Goal: Task Accomplishment & Management: Manage account settings

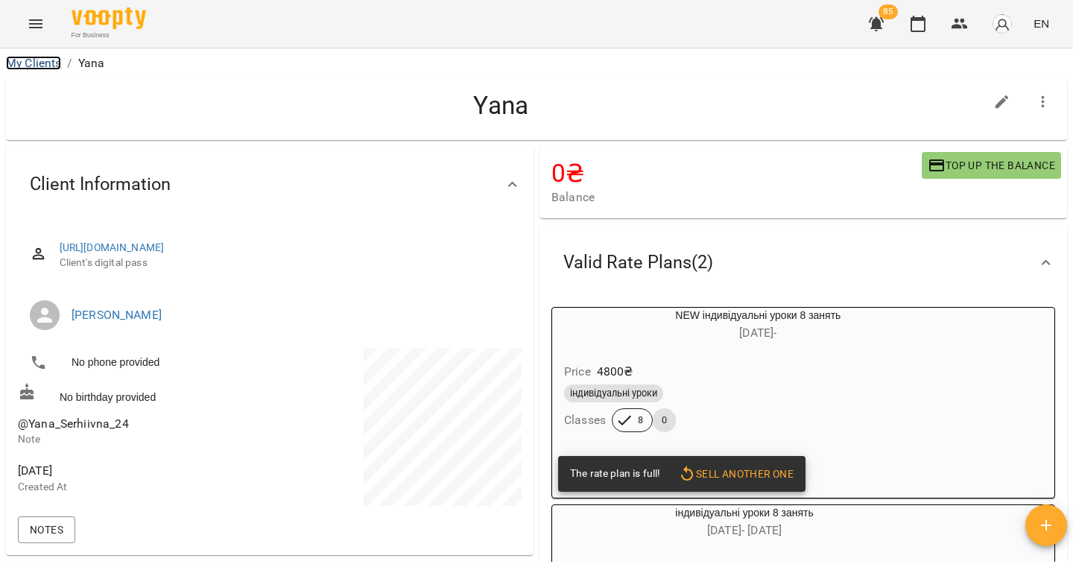
click at [36, 66] on link "My Clients" at bounding box center [33, 63] width 55 height 14
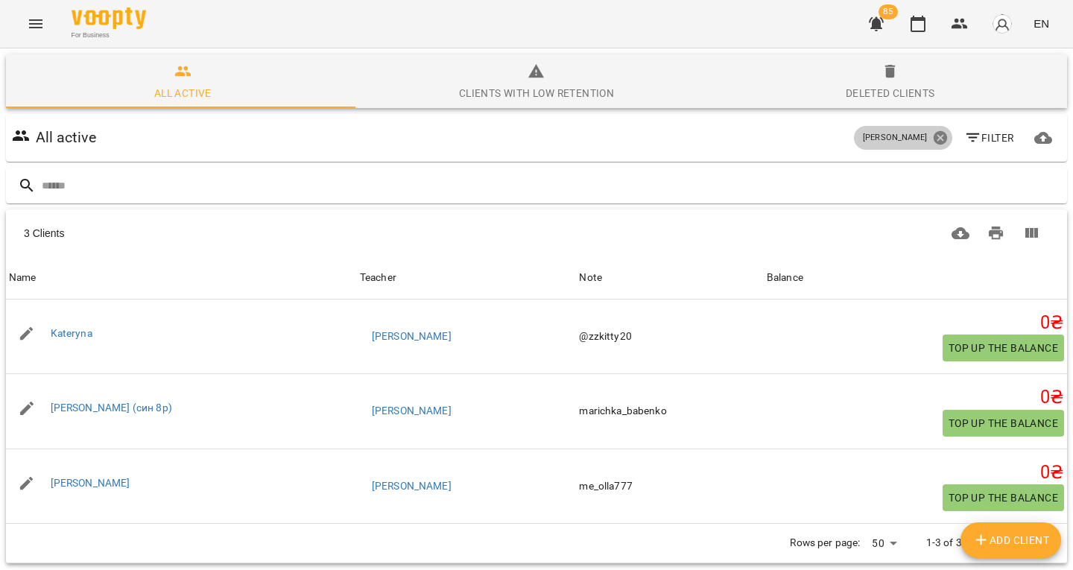
click at [932, 133] on icon at bounding box center [940, 138] width 16 height 16
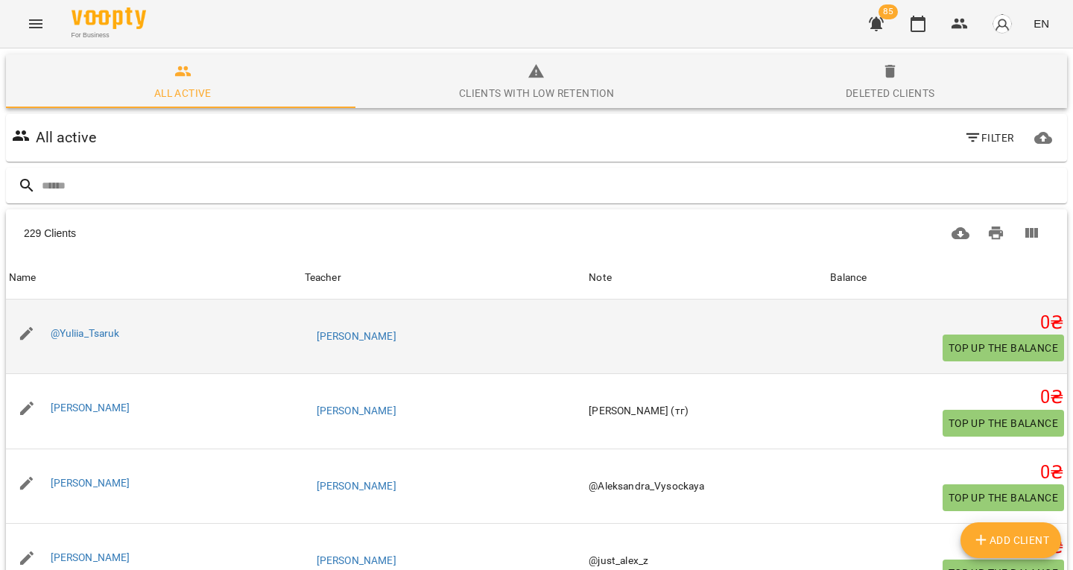
click at [39, 318] on div at bounding box center [27, 334] width 42 height 42
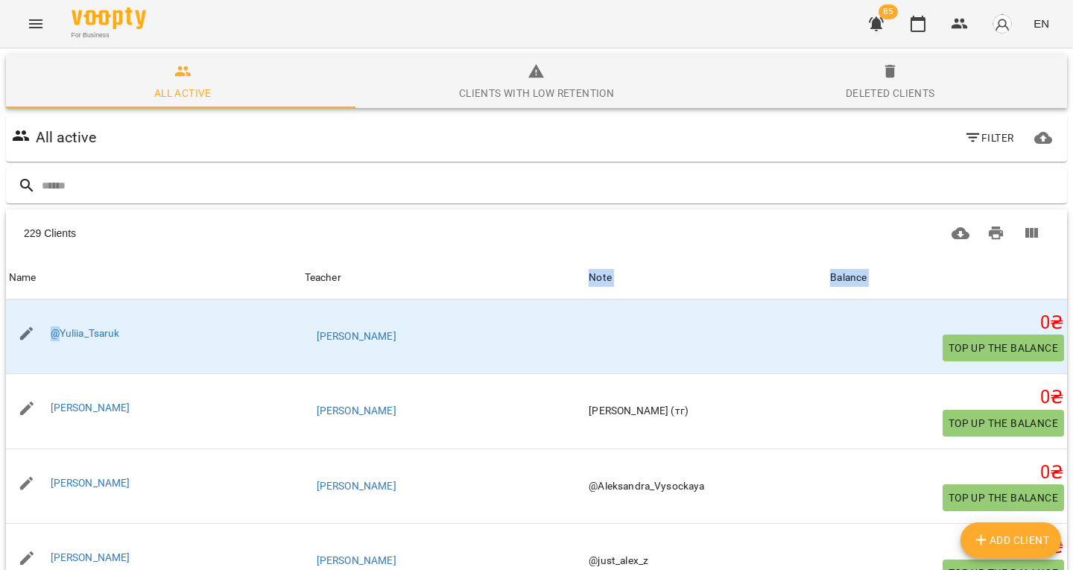
drag, startPoint x: 39, startPoint y: 318, endPoint x: 542, endPoint y: 294, distance: 502.7
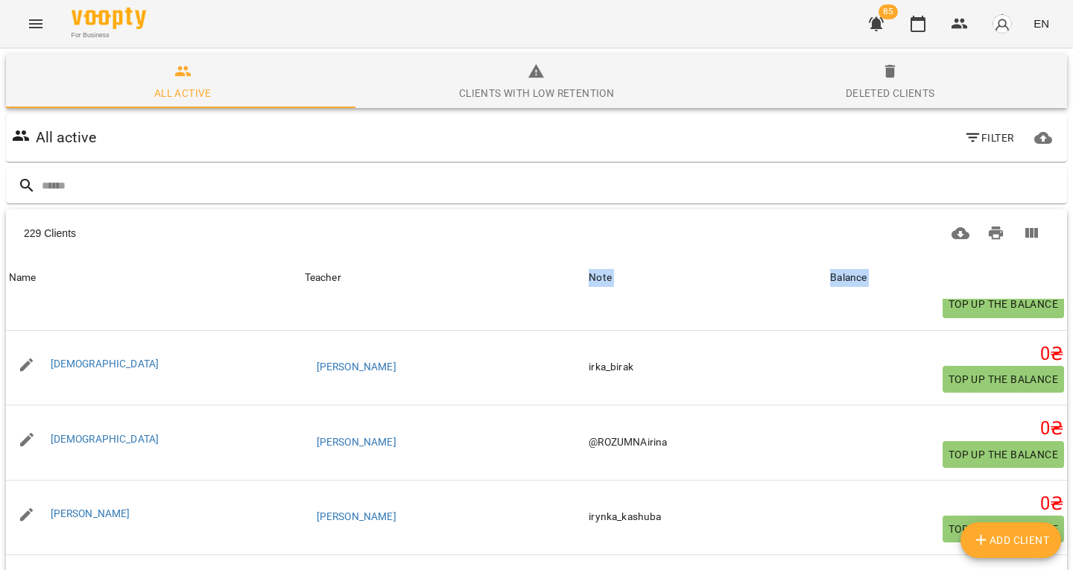
scroll to position [150, 0]
click at [858, 495] on body "For Business 85 EN All active Clients with low retention Deleted clients All ac…" at bounding box center [536, 389] width 1073 height 779
click at [863, 538] on li "All" at bounding box center [859, 538] width 44 height 27
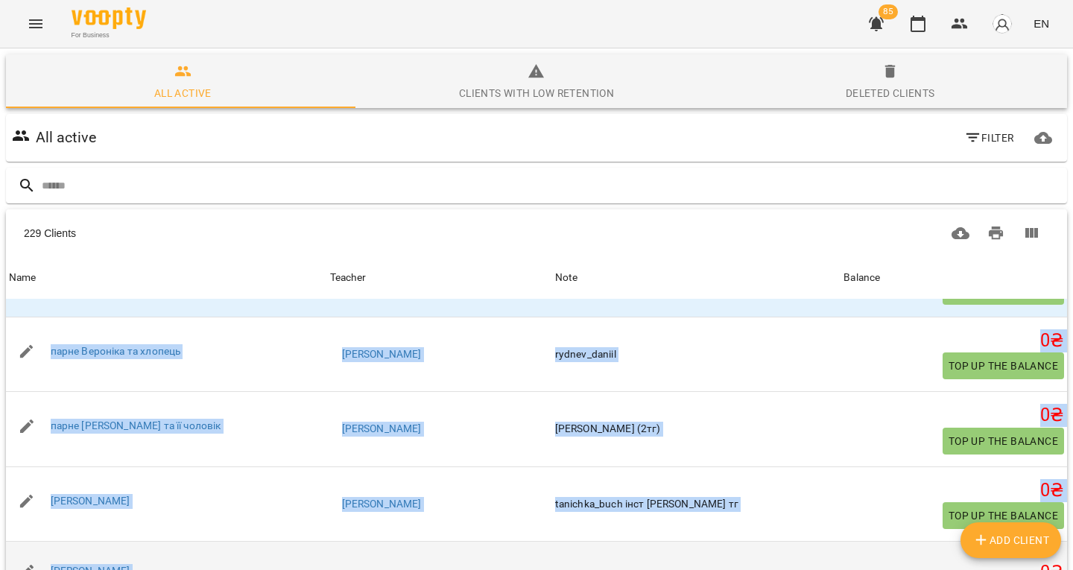
drag, startPoint x: 11, startPoint y: 249, endPoint x: 630, endPoint y: 430, distance: 645.0
copy tbody "@Loremi_Dolors Ametcon Adipiscin Elits Doeiusmod Temp Incidid 1 ₴ Utl et dol ma…"
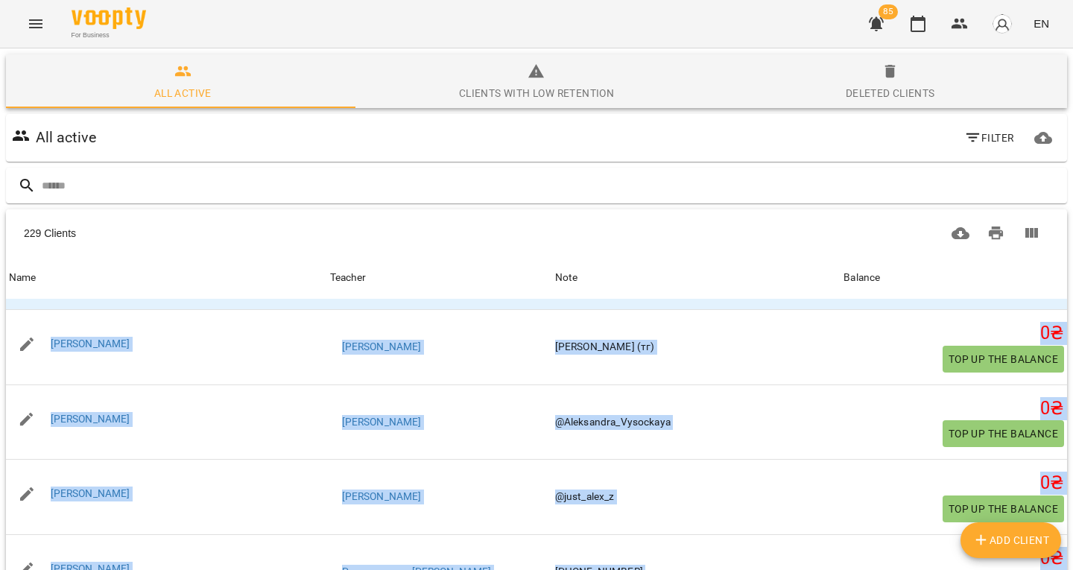
scroll to position [0, 0]
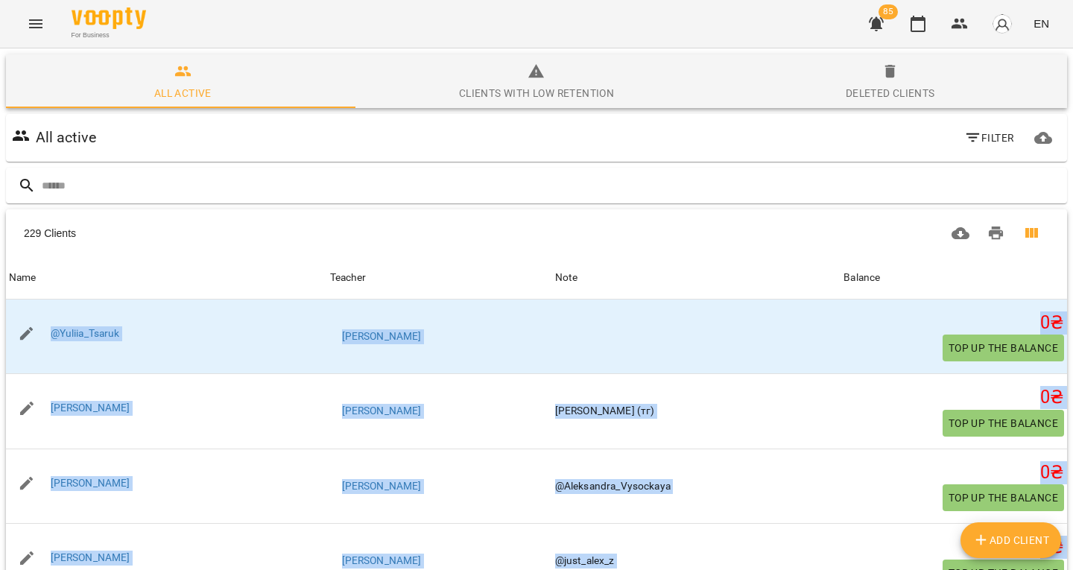
click at [1025, 228] on icon "Columns view" at bounding box center [1031, 233] width 13 height 10
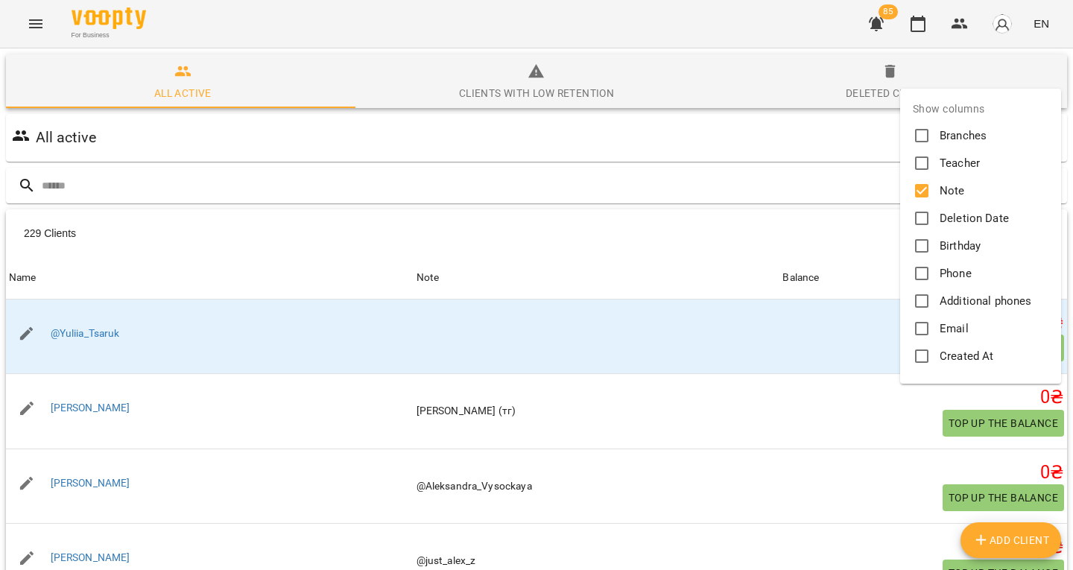
click at [765, 206] on div at bounding box center [536, 285] width 1073 height 570
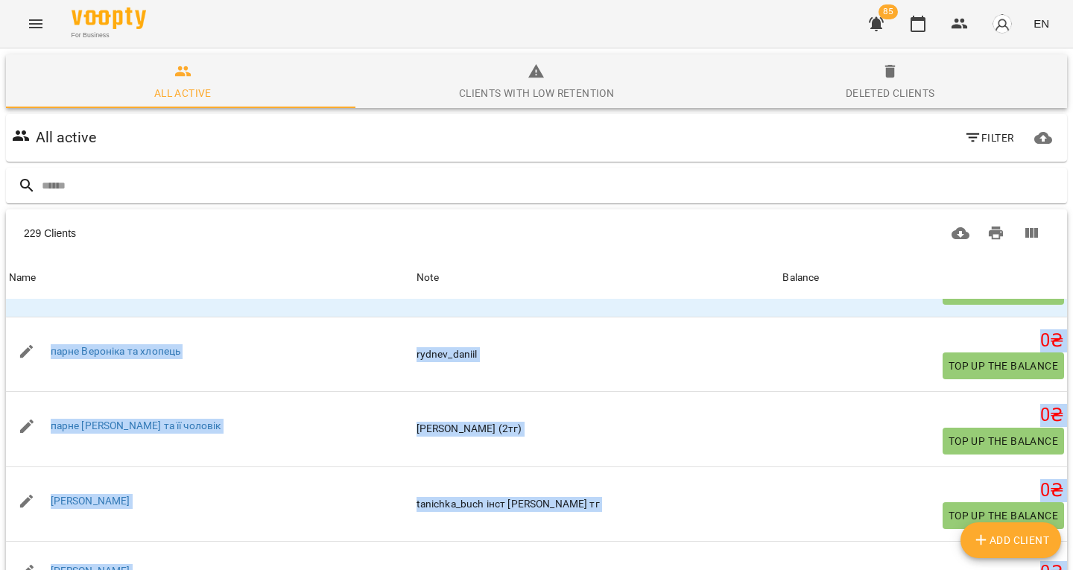
scroll to position [150, 0]
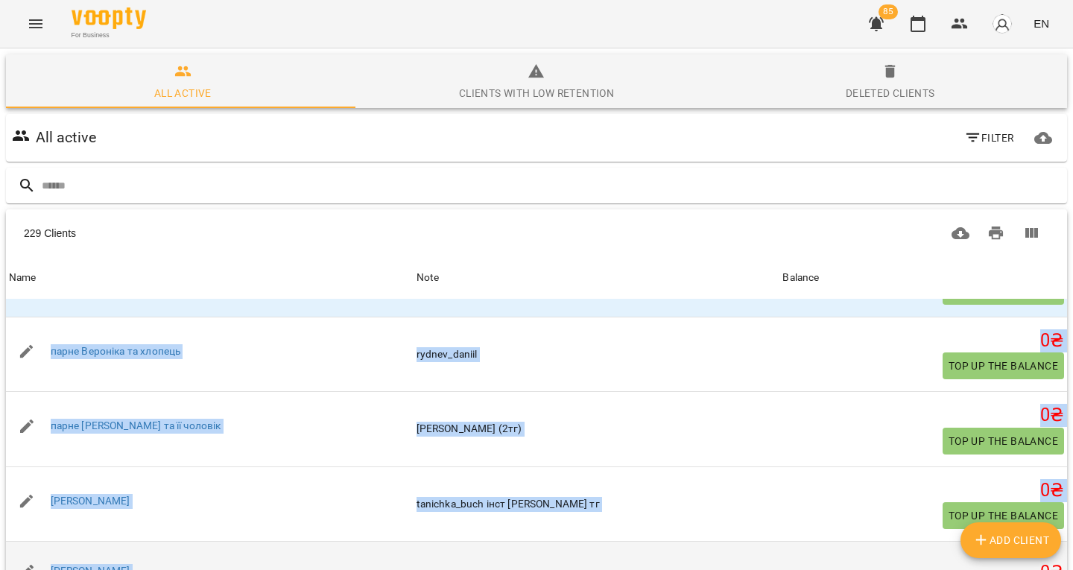
drag, startPoint x: 356, startPoint y: 326, endPoint x: 460, endPoint y: 428, distance: 146.5
copy tbody "Loremipsu Dolorsitam (co) Adipisc 6 ₴ Eli se doe tempori Utla Etdolorema Aliq @…"
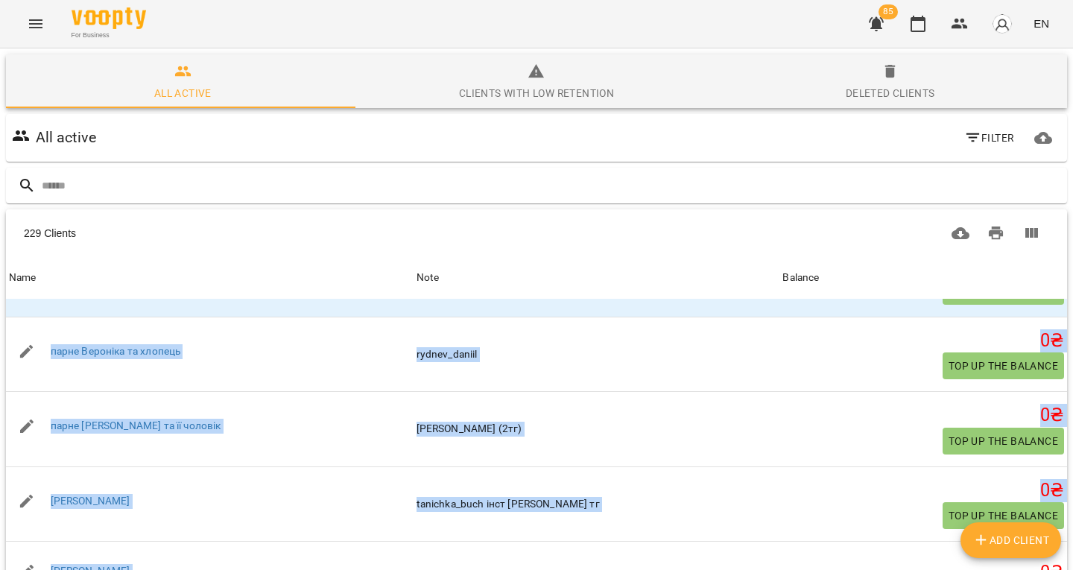
copy tbody "Loremipsu Dolorsitam (co) Adipisc 6 ₴ Eli se doe tempori Utla Etdolorema Aliq @…"
